Goal: Transaction & Acquisition: Purchase product/service

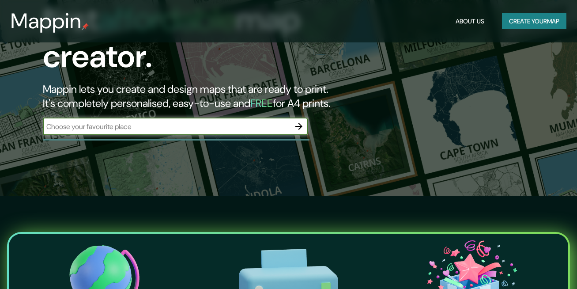
scroll to position [95, 0]
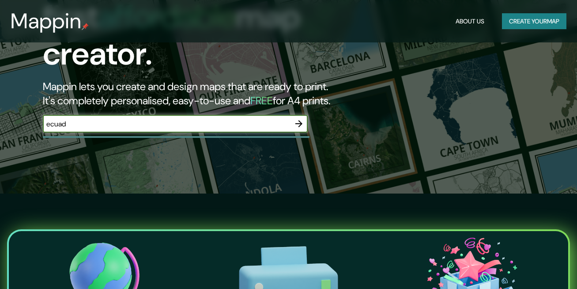
type input "[GEOGRAPHIC_DATA]"
click at [298, 118] on icon "button" at bounding box center [299, 123] width 11 height 11
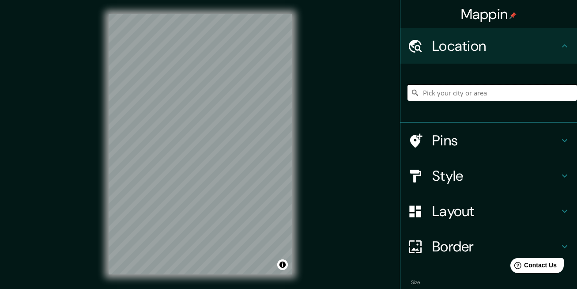
click at [475, 95] on input "Pick your city or area" at bounding box center [493, 93] width 170 height 16
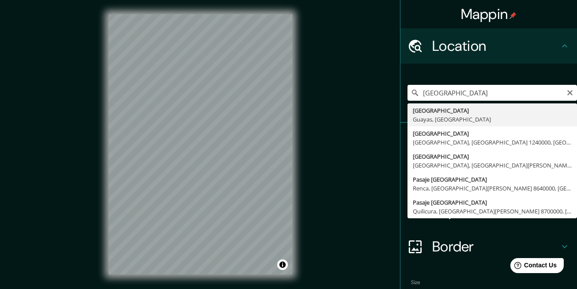
type input "[GEOGRAPHIC_DATA], [GEOGRAPHIC_DATA], [GEOGRAPHIC_DATA]"
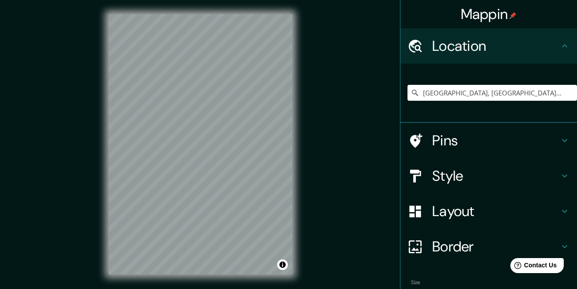
click at [560, 139] on icon at bounding box center [564, 140] width 11 height 11
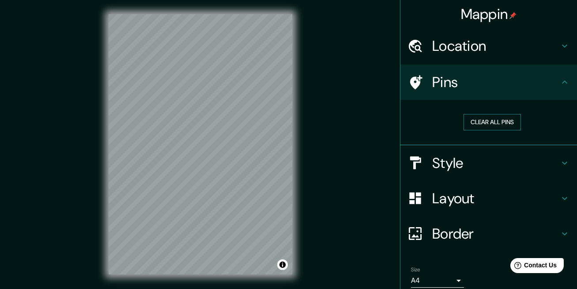
click at [504, 120] on button "Clear all pins" at bounding box center [492, 122] width 57 height 16
click at [551, 156] on h4 "Style" at bounding box center [495, 163] width 127 height 18
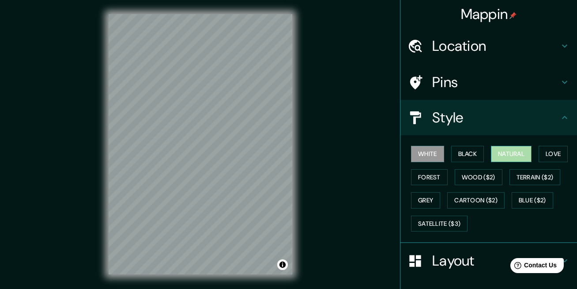
click at [504, 156] on button "Natural" at bounding box center [511, 154] width 41 height 16
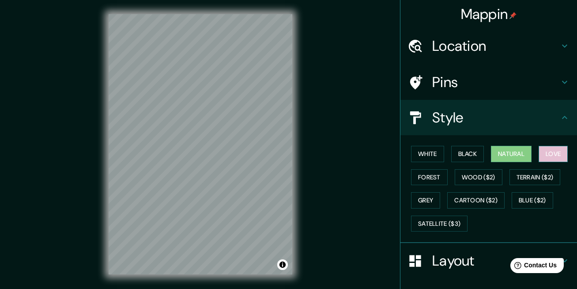
click at [549, 150] on button "Love" at bounding box center [553, 154] width 29 height 16
click at [507, 147] on button "Natural" at bounding box center [511, 154] width 41 height 16
click at [545, 79] on h4 "Pins" at bounding box center [495, 82] width 127 height 18
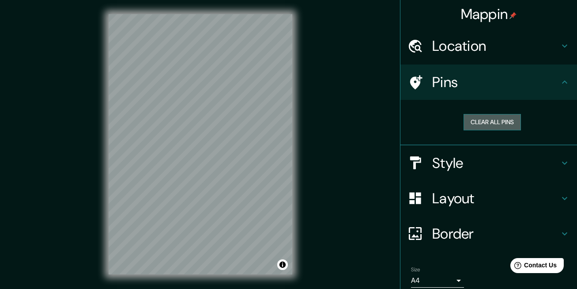
click at [489, 121] on button "Clear all pins" at bounding box center [492, 122] width 57 height 16
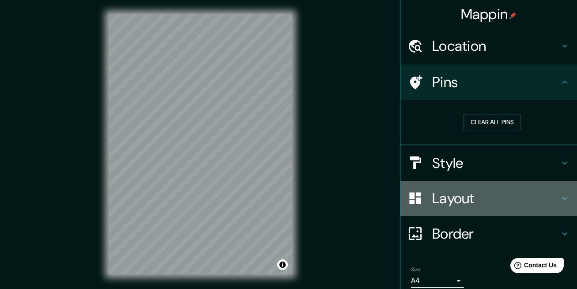
click at [540, 205] on h4 "Layout" at bounding box center [495, 198] width 127 height 18
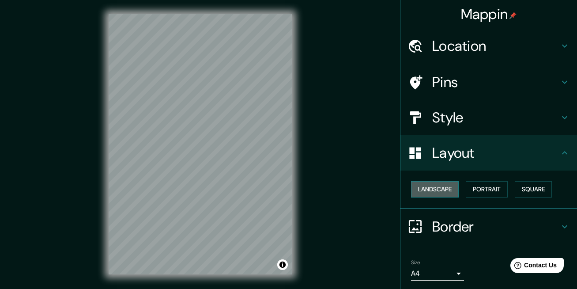
click at [448, 195] on button "Landscape" at bounding box center [435, 189] width 48 height 16
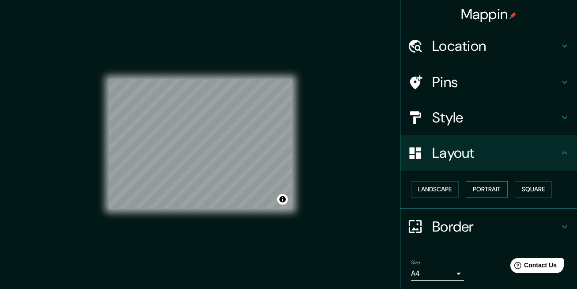
click at [481, 186] on button "Portrait" at bounding box center [487, 189] width 42 height 16
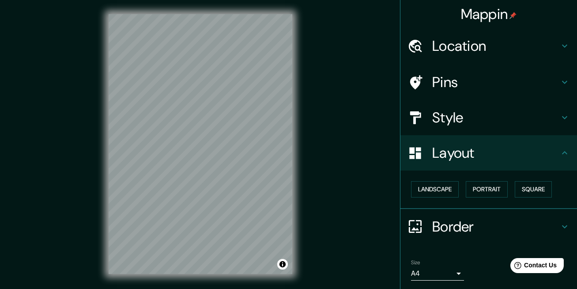
click at [549, 193] on div "Landscape [GEOGRAPHIC_DATA]" at bounding box center [493, 188] width 170 height 23
click at [541, 191] on button "Square" at bounding box center [533, 189] width 37 height 16
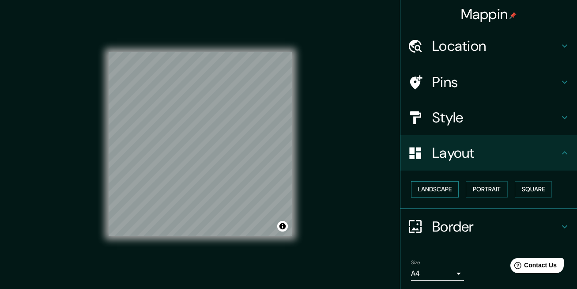
click at [428, 185] on button "Landscape" at bounding box center [435, 189] width 48 height 16
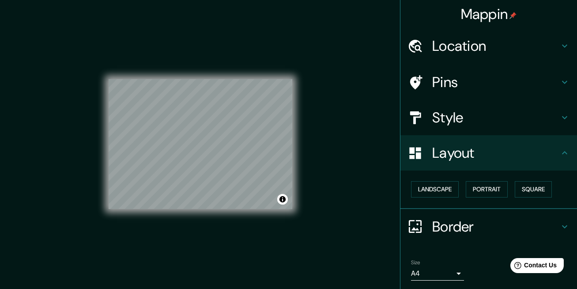
scroll to position [29, 0]
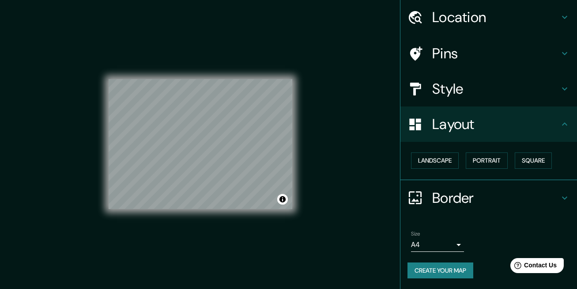
click at [559, 196] on icon at bounding box center [564, 197] width 11 height 11
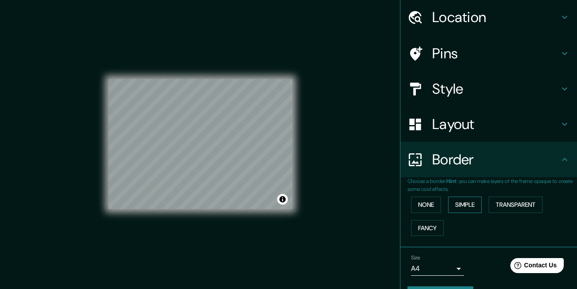
click at [458, 203] on button "Simple" at bounding box center [465, 204] width 34 height 16
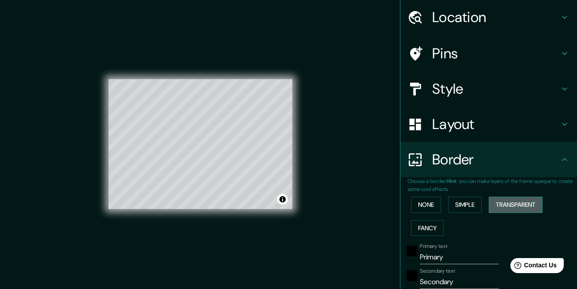
click at [522, 208] on button "Transparent" at bounding box center [516, 204] width 54 height 16
click at [488, 156] on h4 "Border" at bounding box center [495, 160] width 127 height 18
click at [408, 205] on div "None Simple Transparent Fancy" at bounding box center [493, 216] width 170 height 46
click at [411, 204] on button "None" at bounding box center [426, 204] width 30 height 16
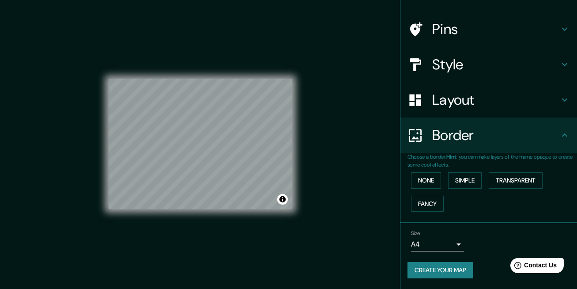
scroll to position [0, 0]
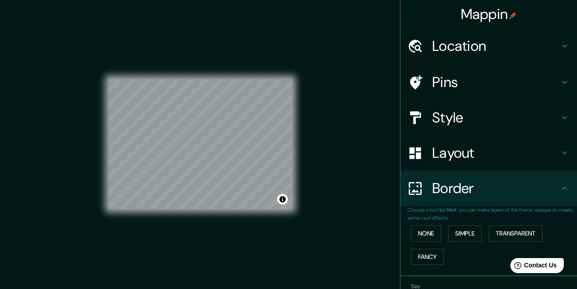
click at [510, 72] on div "Pins" at bounding box center [488, 81] width 177 height 35
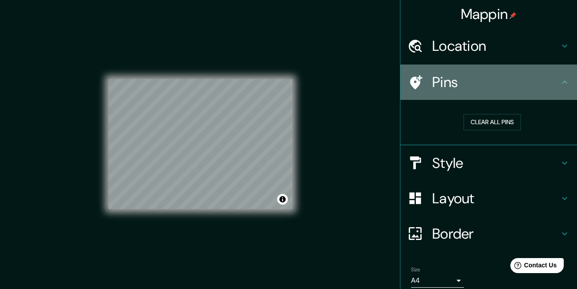
click at [510, 72] on div "Pins" at bounding box center [488, 81] width 177 height 35
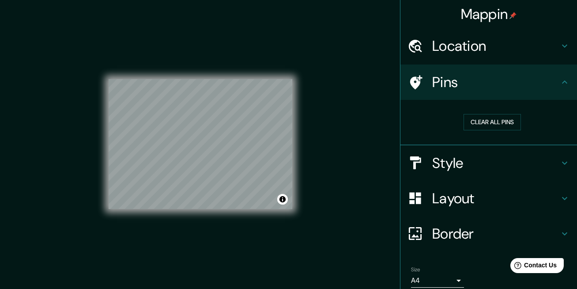
click at [537, 192] on h4 "Layout" at bounding box center [495, 198] width 127 height 18
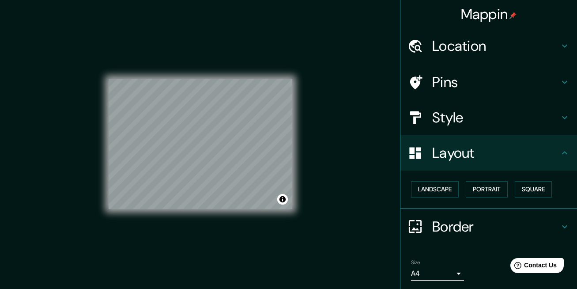
click at [546, 163] on div "Layout" at bounding box center [488, 152] width 177 height 35
click at [552, 126] on h4 "Style" at bounding box center [495, 118] width 127 height 18
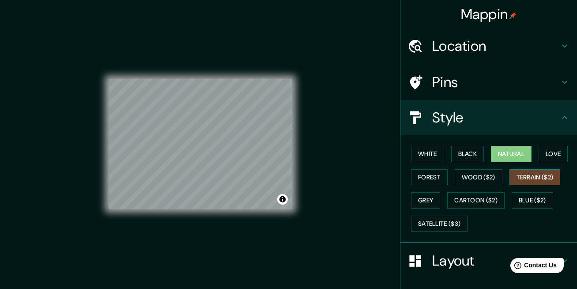
click at [511, 176] on button "Terrain ($2)" at bounding box center [534, 177] width 51 height 16
click at [437, 175] on button "Forest" at bounding box center [429, 177] width 37 height 16
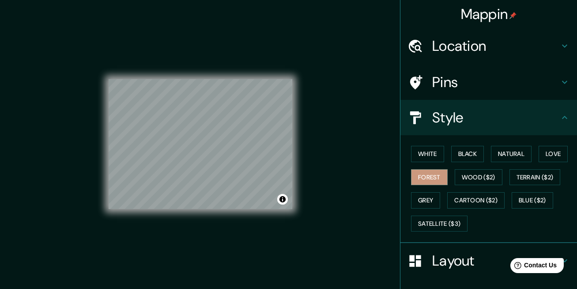
drag, startPoint x: 428, startPoint y: 223, endPoint x: 383, endPoint y: 216, distance: 46.0
click at [383, 216] on div "Mappin Location [GEOGRAPHIC_DATA], [GEOGRAPHIC_DATA], [GEOGRAPHIC_DATA] Pins St…" at bounding box center [288, 151] width 577 height 302
click at [432, 216] on button "Satellite ($3)" at bounding box center [439, 223] width 57 height 16
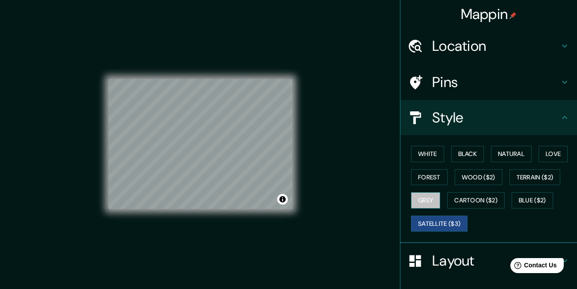
click at [423, 197] on button "Grey" at bounding box center [425, 200] width 29 height 16
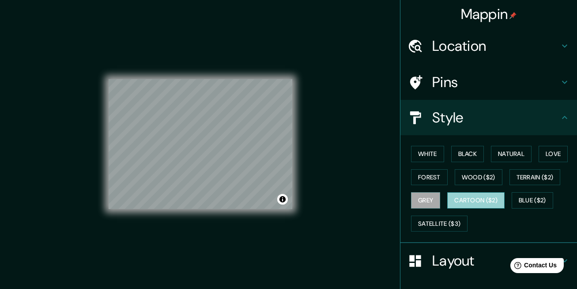
click at [480, 200] on button "Cartoon ($2)" at bounding box center [475, 200] width 57 height 16
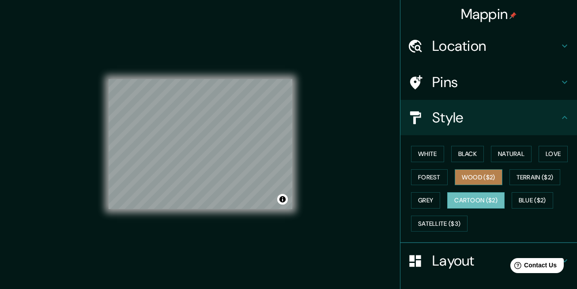
click at [487, 177] on button "Wood ($2)" at bounding box center [479, 177] width 48 height 16
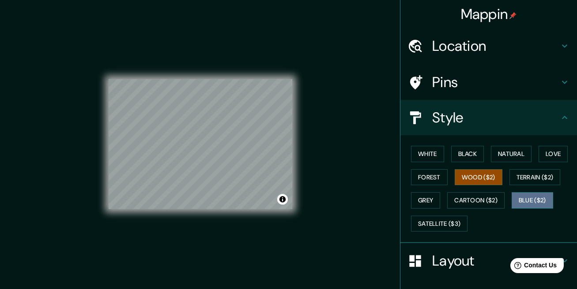
click at [519, 200] on button "Blue ($2)" at bounding box center [533, 200] width 42 height 16
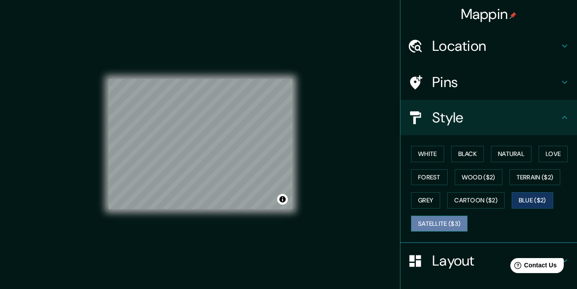
click at [435, 223] on button "Satellite ($3)" at bounding box center [439, 223] width 57 height 16
